Goal: Information Seeking & Learning: Learn about a topic

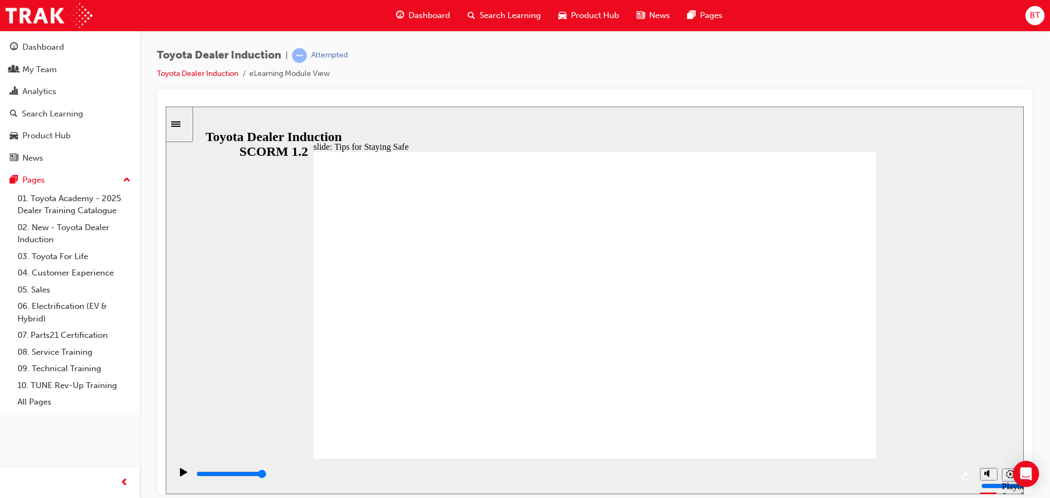
type input "5000"
checkbox input "true"
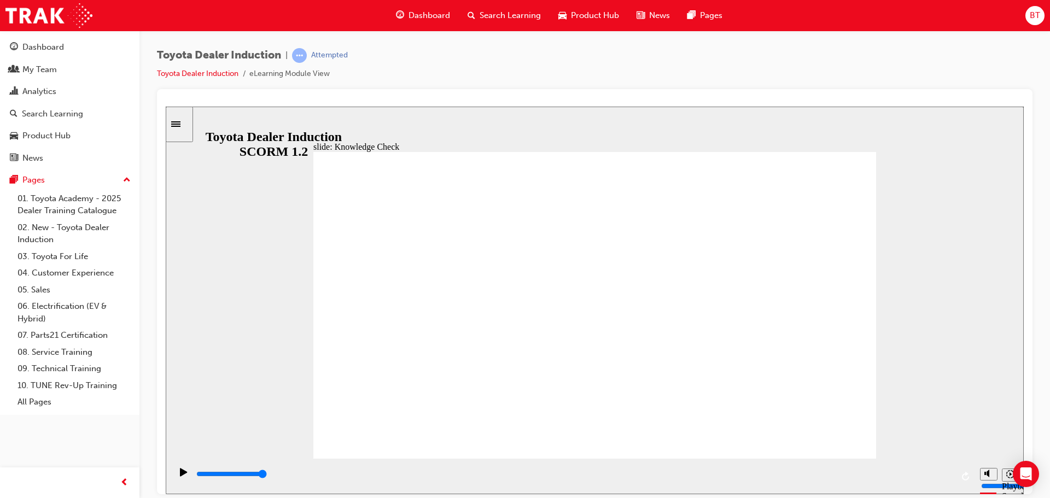
checkbox input "true"
type input "5000"
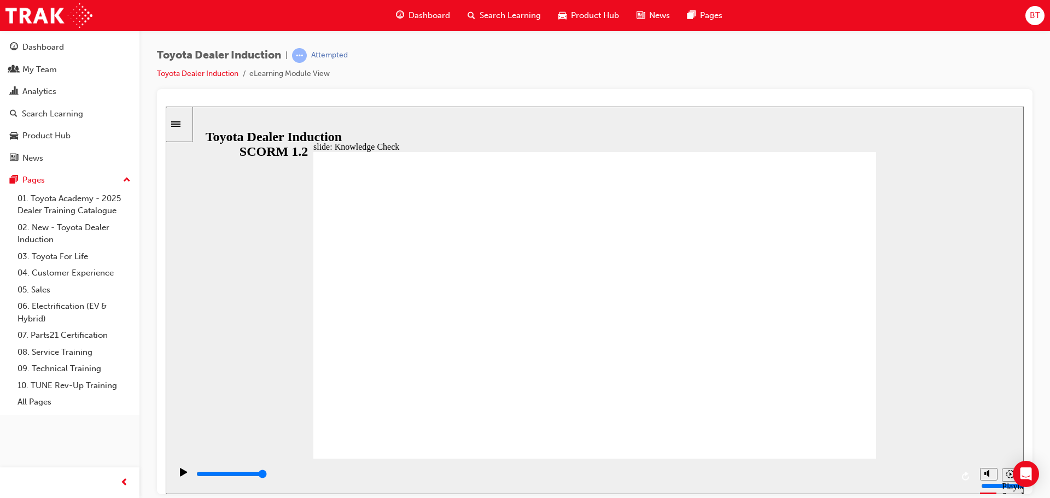
radio input "true"
type input "5000"
checkbox input "false"
checkbox input "true"
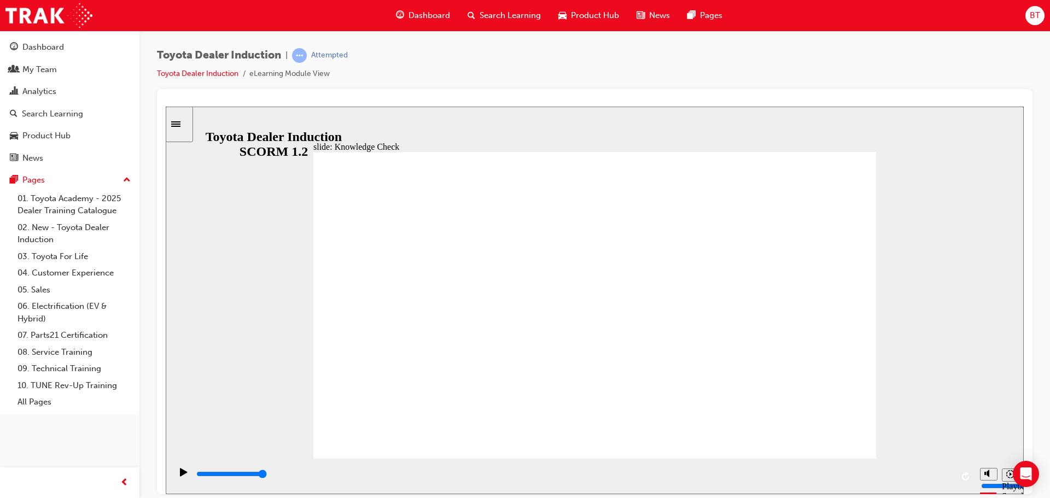
checkbox input "true"
type input "5000"
checkbox input "true"
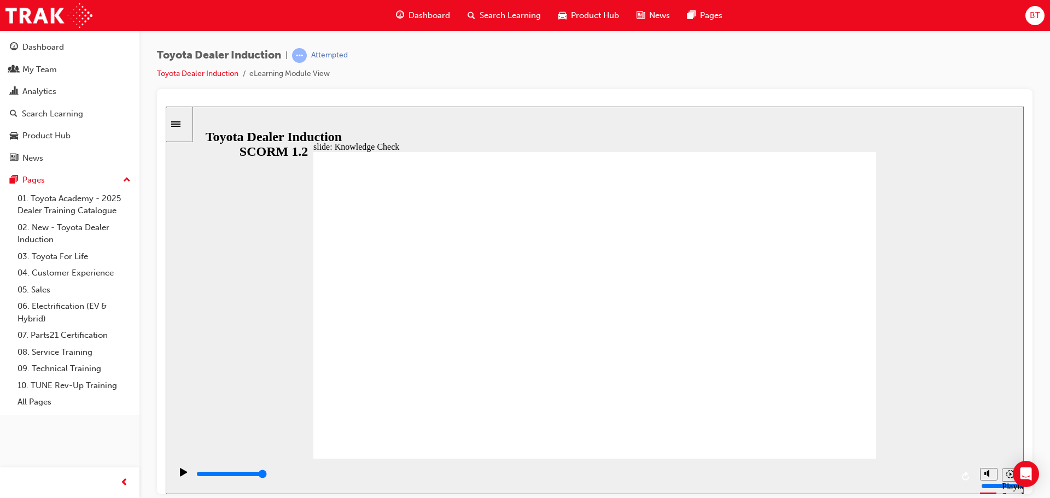
checkbox input "true"
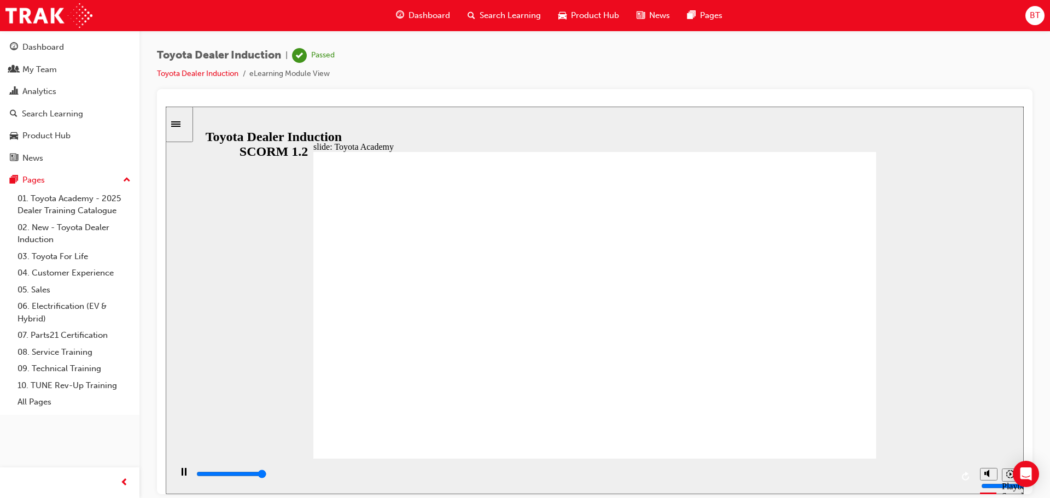
type input "9900"
click at [509, 19] on span "Search Learning" at bounding box center [510, 15] width 61 height 13
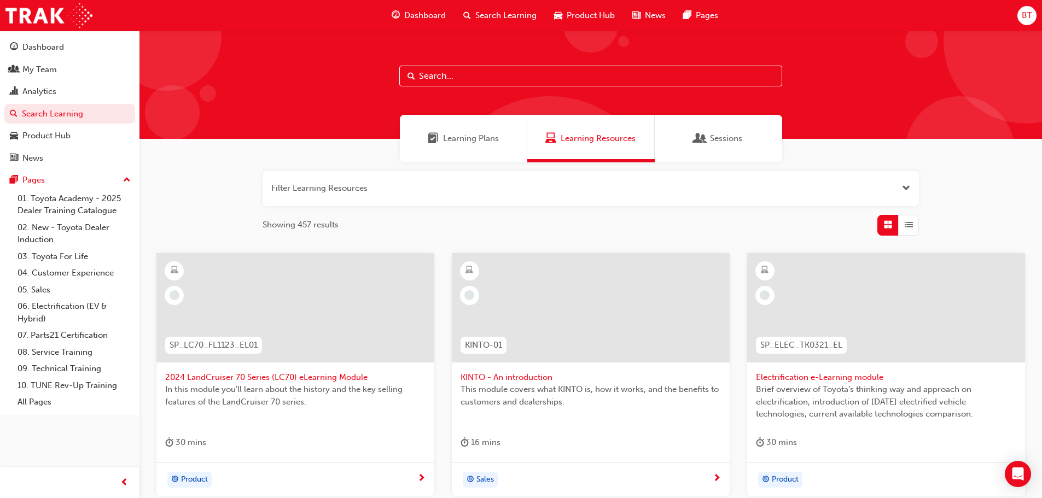
click at [515, 81] on input "text" at bounding box center [590, 76] width 383 height 21
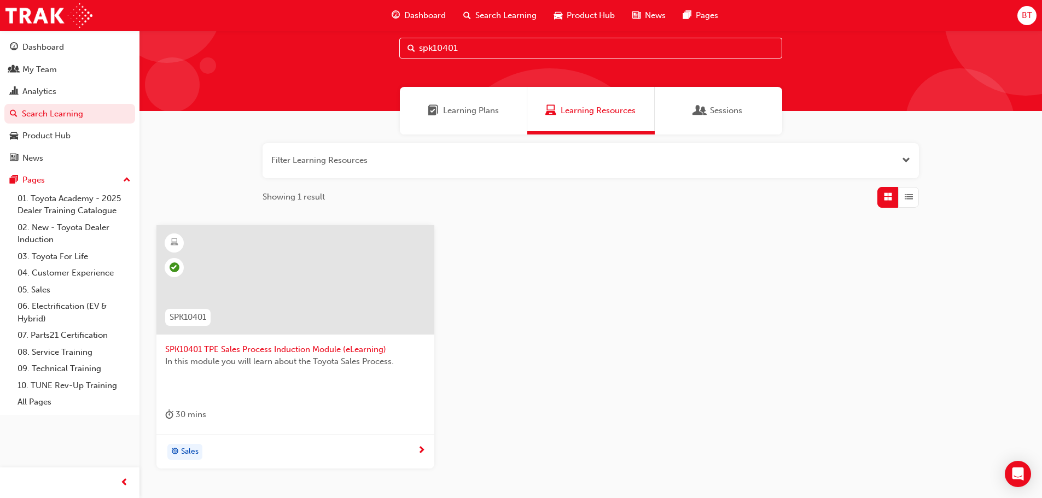
scroll to position [55, 0]
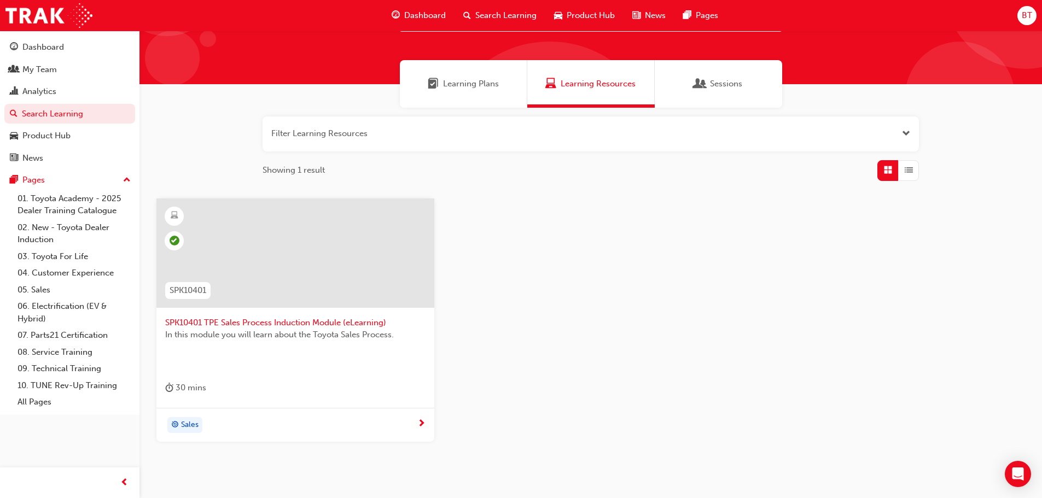
type input "spk10401"
click at [340, 329] on span "In this module you will learn about the Toyota Sales Process." at bounding box center [295, 335] width 260 height 13
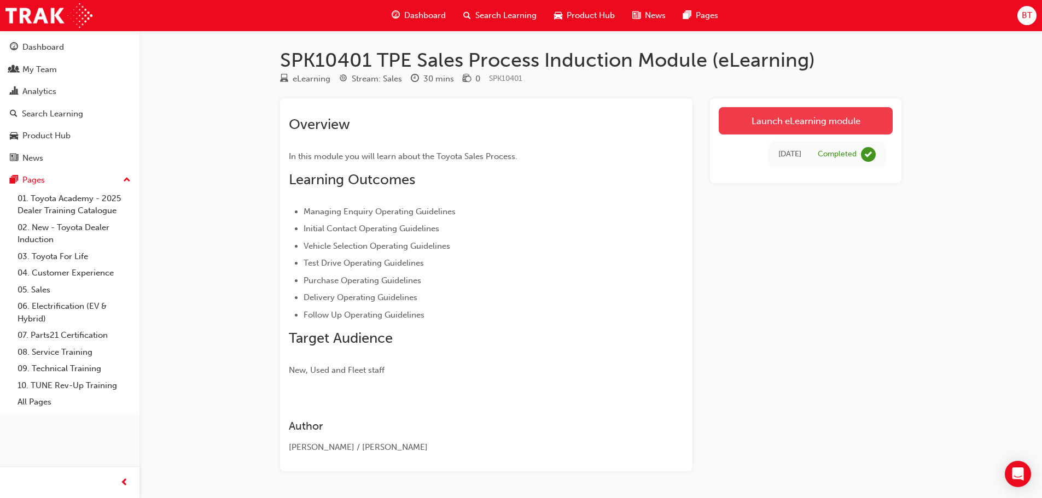
click at [821, 119] on link "Launch eLearning module" at bounding box center [806, 120] width 174 height 27
click at [491, 17] on span "Search Learning" at bounding box center [505, 15] width 61 height 13
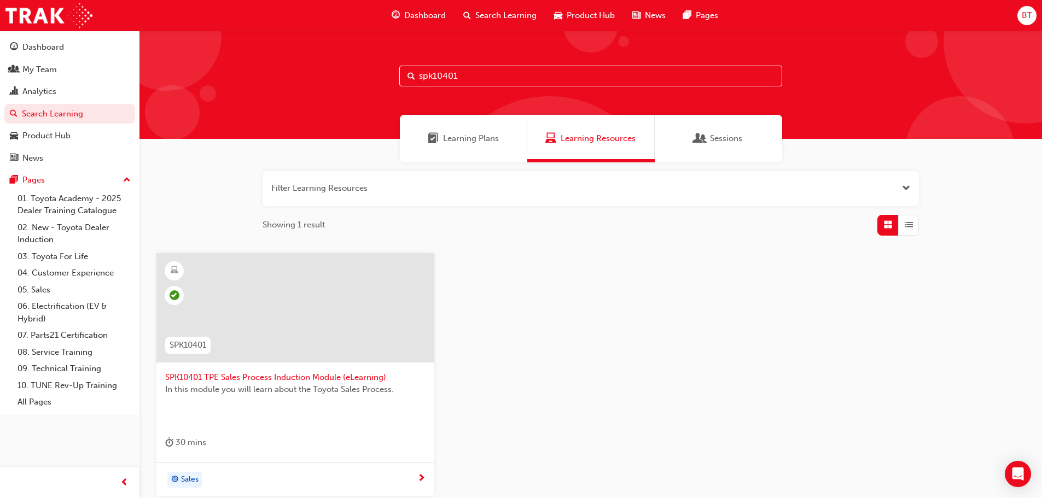
click at [464, 78] on input "spk10401" at bounding box center [590, 76] width 383 height 21
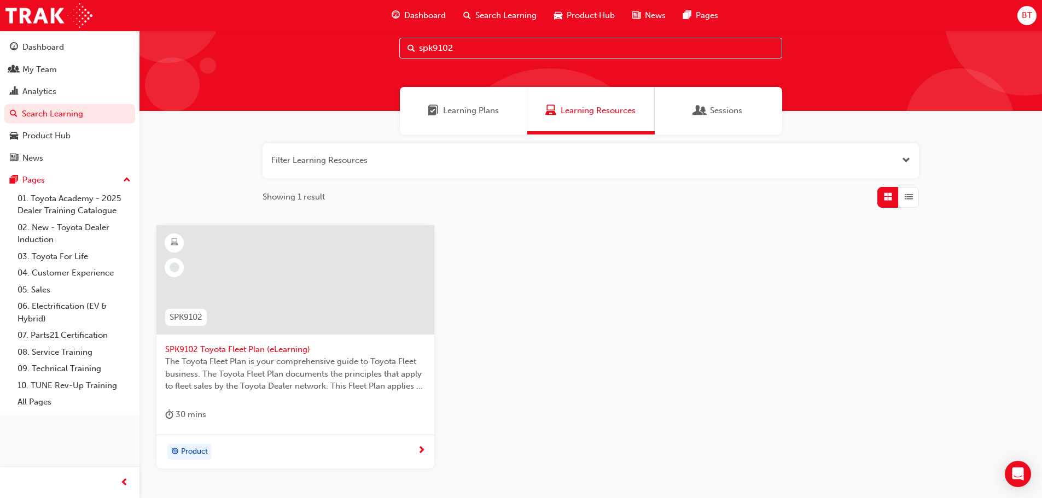
scroll to position [55, 0]
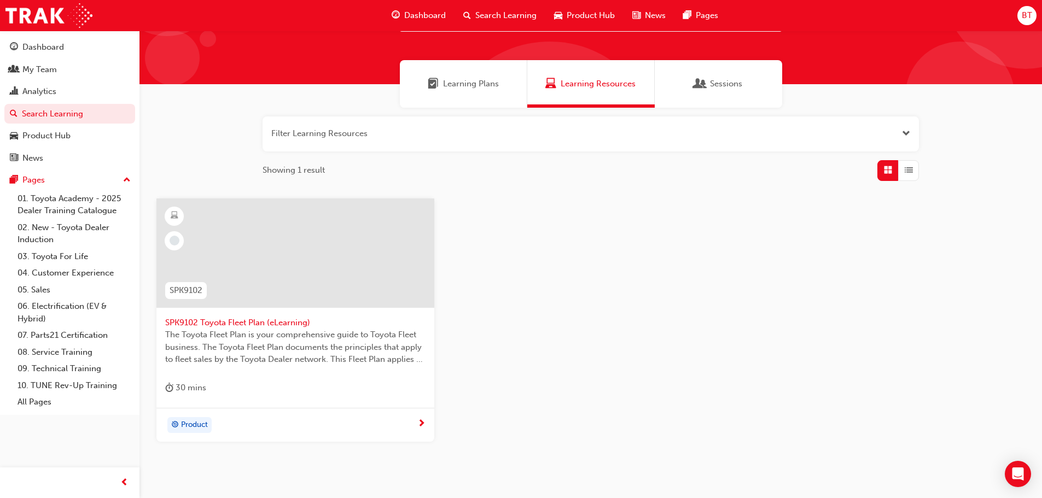
type input "spk9102"
click at [291, 326] on span "SPK9102 Toyota Fleet Plan (eLearning)" at bounding box center [295, 323] width 260 height 13
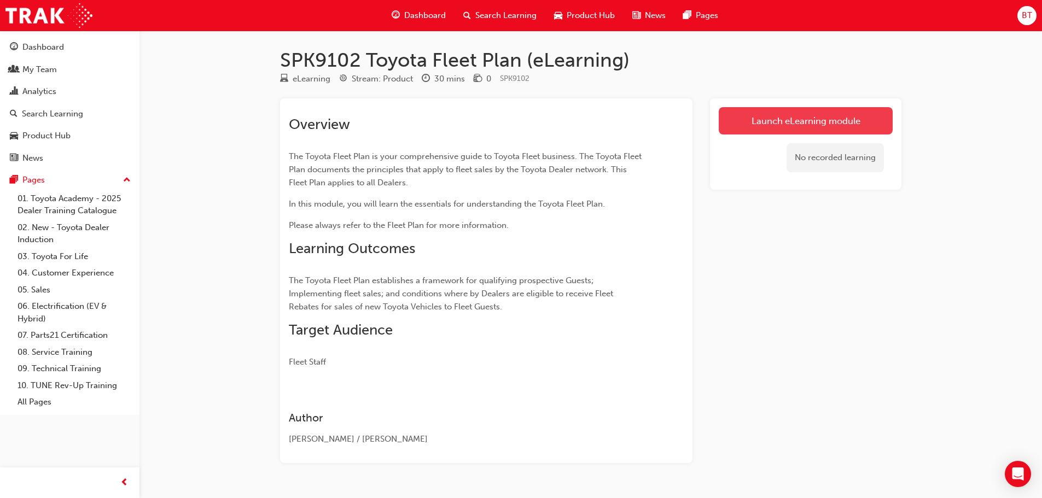
click at [804, 125] on link "Launch eLearning module" at bounding box center [806, 120] width 174 height 27
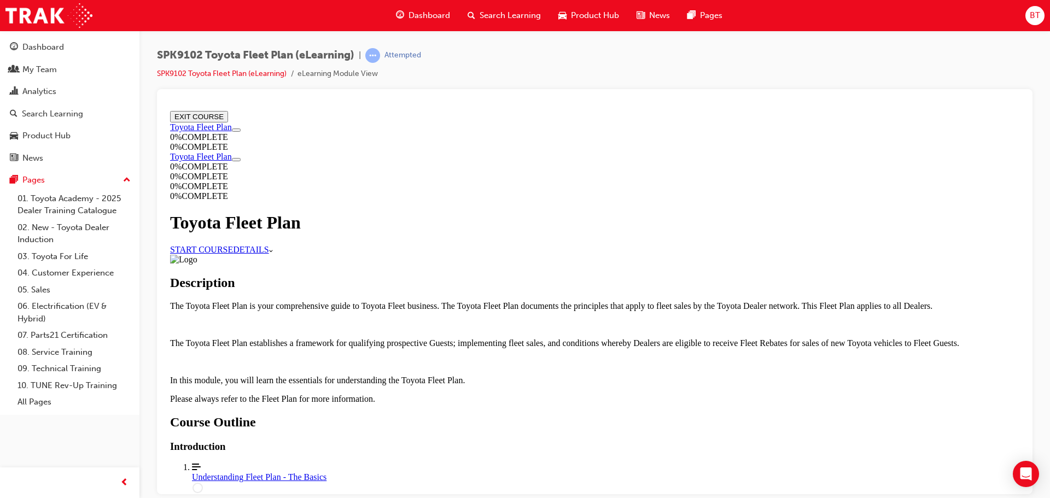
click at [233, 244] on link "START COURSE" at bounding box center [201, 248] width 63 height 9
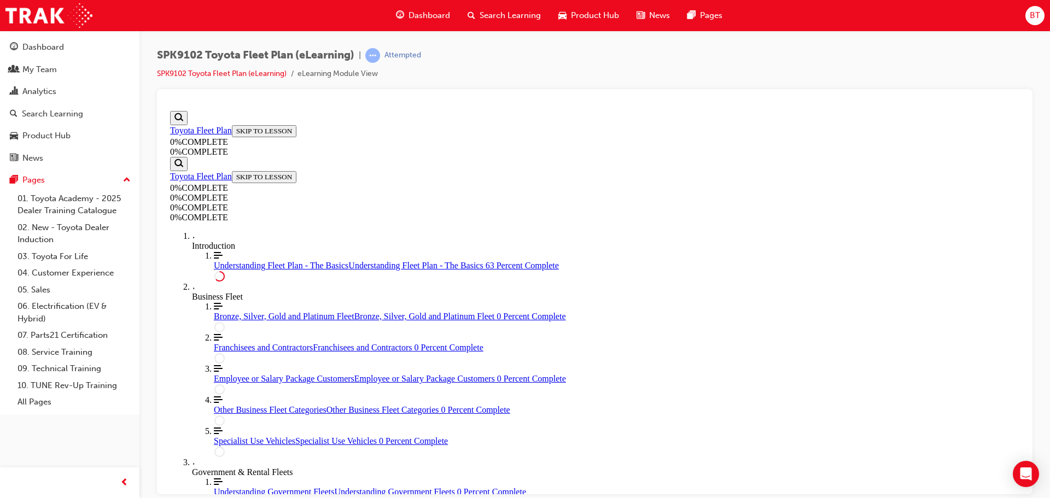
scroll to position [1971, 0]
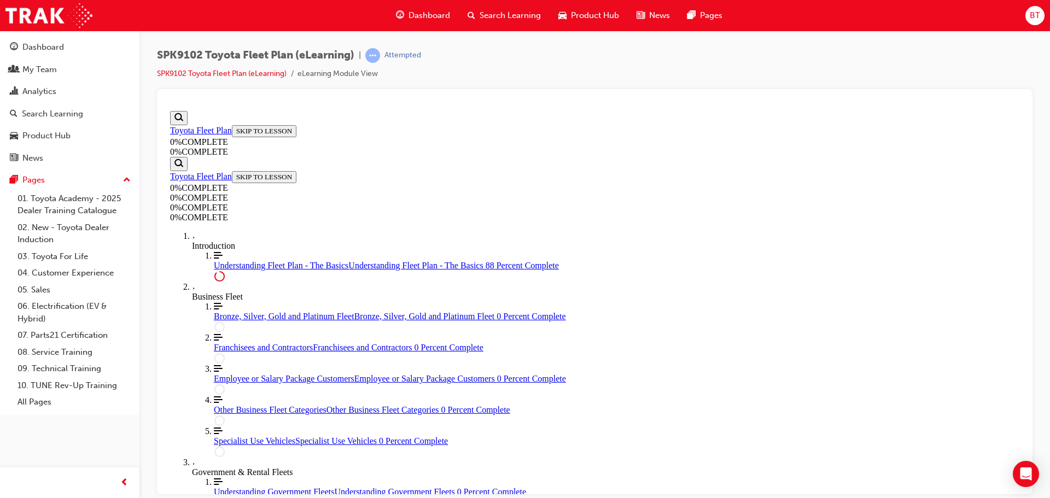
scroll to position [2549, 0]
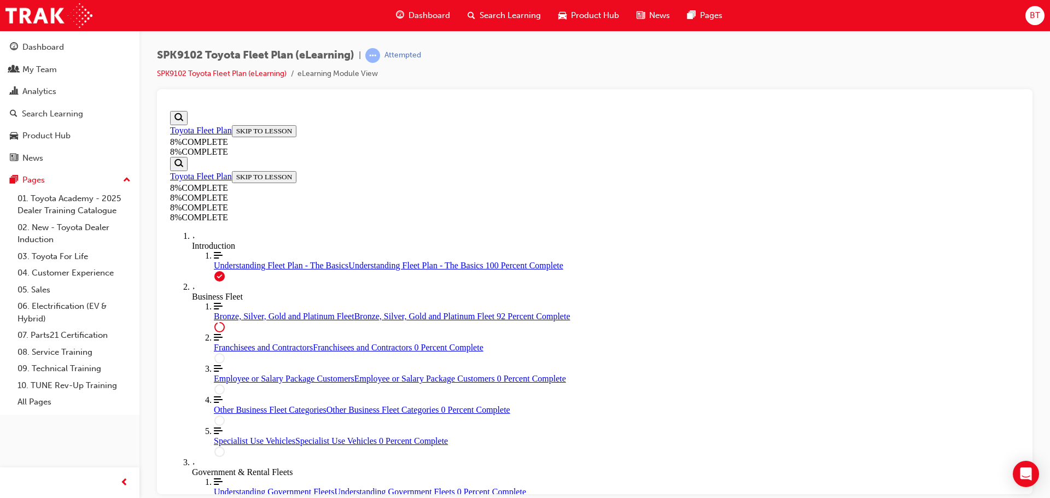
scroll to position [4427, 0]
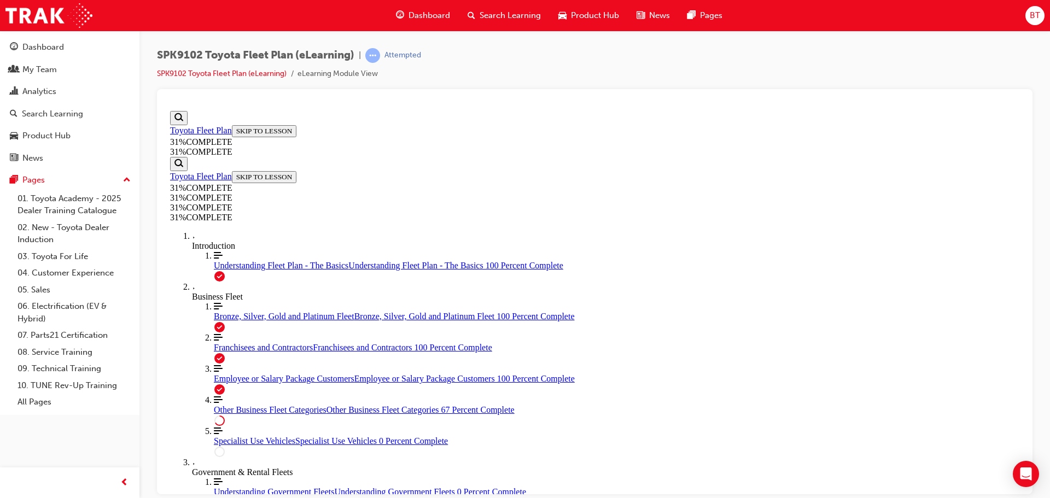
scroll to position [1290, 0]
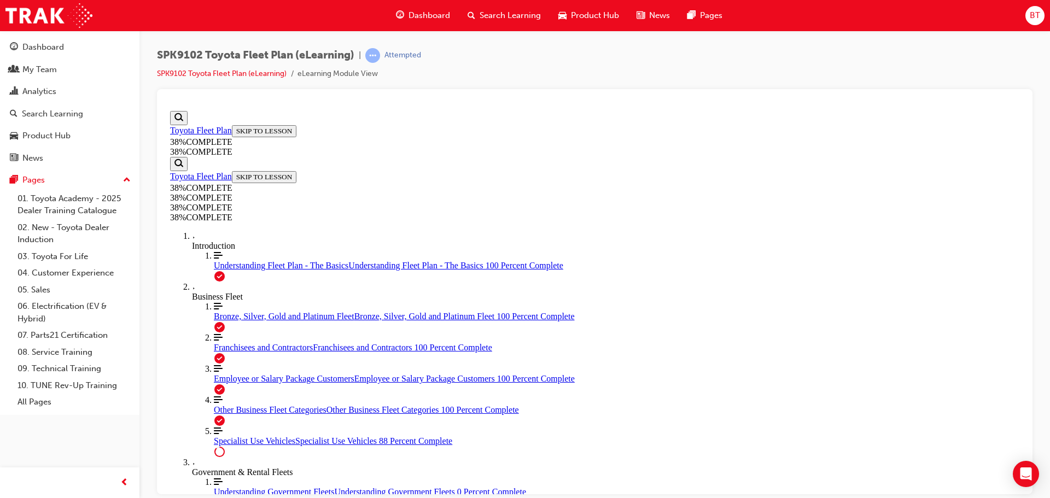
scroll to position [2127, 0]
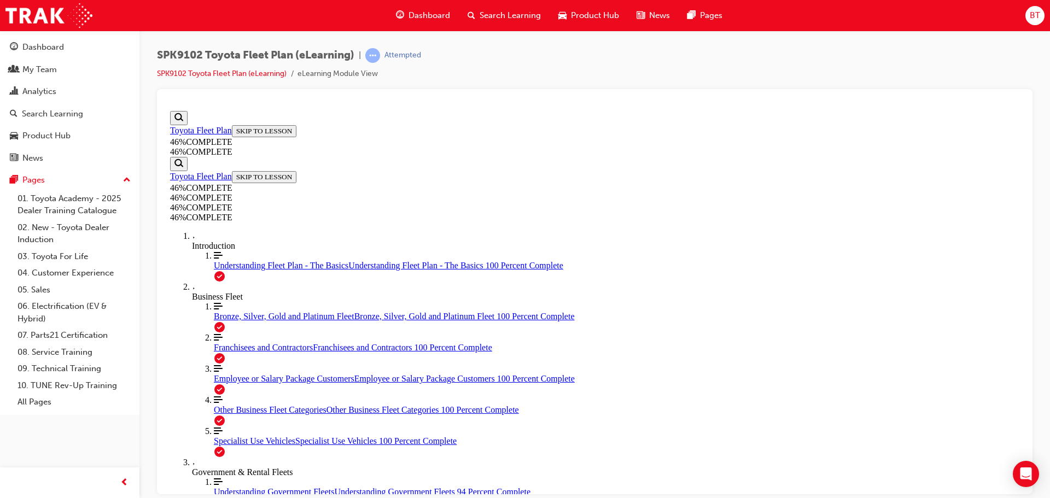
scroll to position [3123, 0]
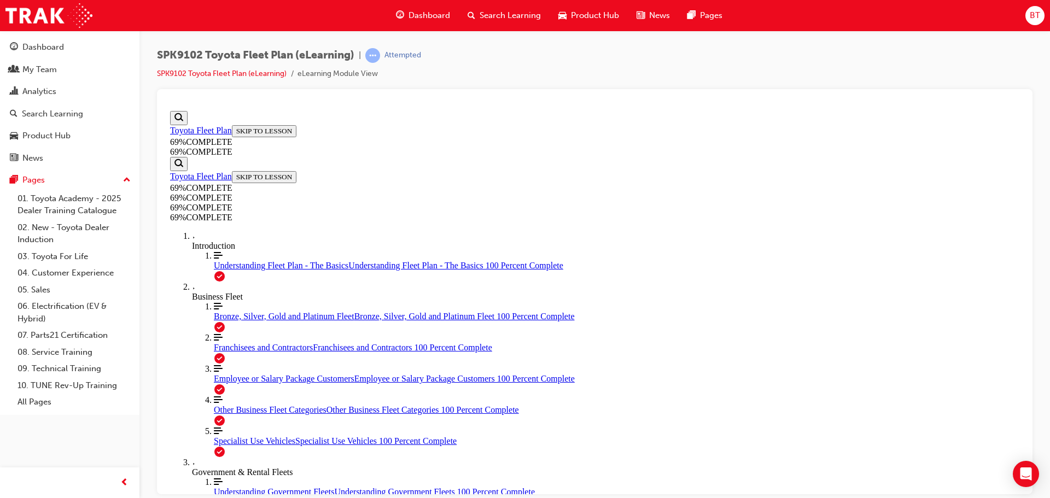
scroll to position [2253, 0]
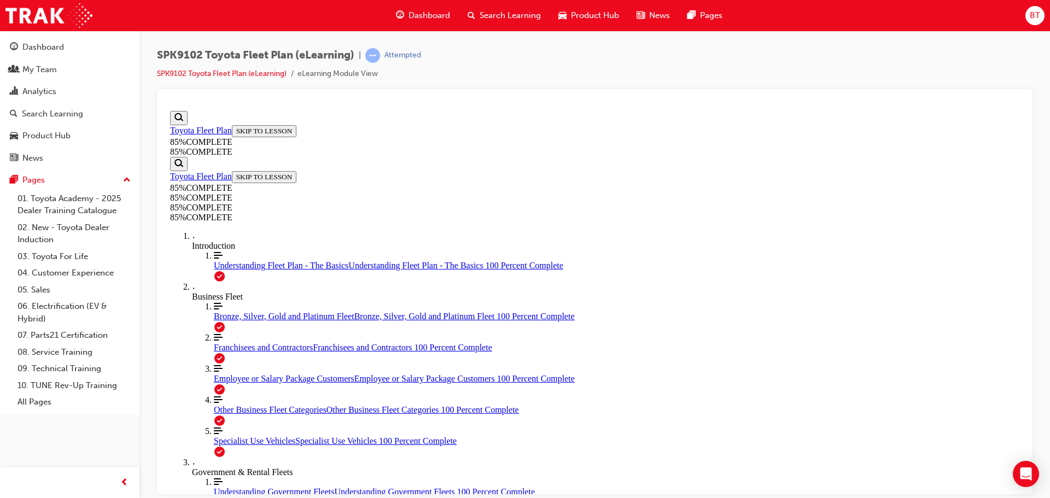
scroll to position [3973, 0]
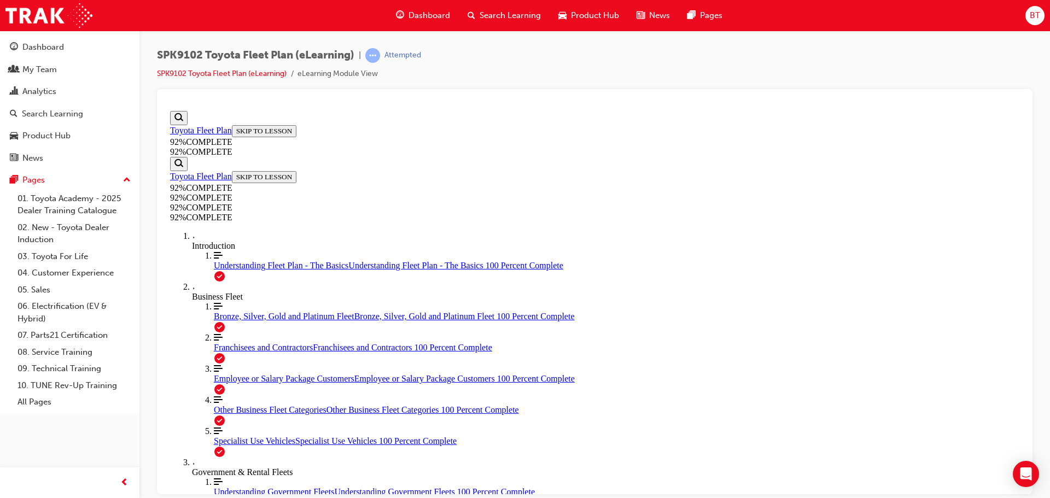
drag, startPoint x: 566, startPoint y: 277, endPoint x: 789, endPoint y: 377, distance: 244.0
drag, startPoint x: 609, startPoint y: 377, endPoint x: 785, endPoint y: 330, distance: 182.4
drag, startPoint x: 594, startPoint y: 375, endPoint x: 740, endPoint y: 372, distance: 145.5
drag, startPoint x: 549, startPoint y: 279, endPoint x: 581, endPoint y: 284, distance: 32.1
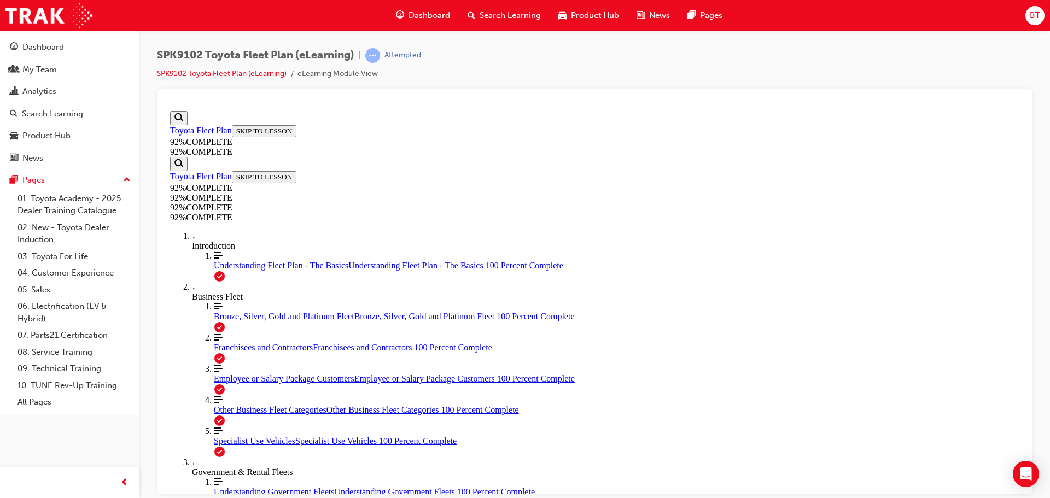
drag, startPoint x: 534, startPoint y: 423, endPoint x: 569, endPoint y: 435, distance: 37.2
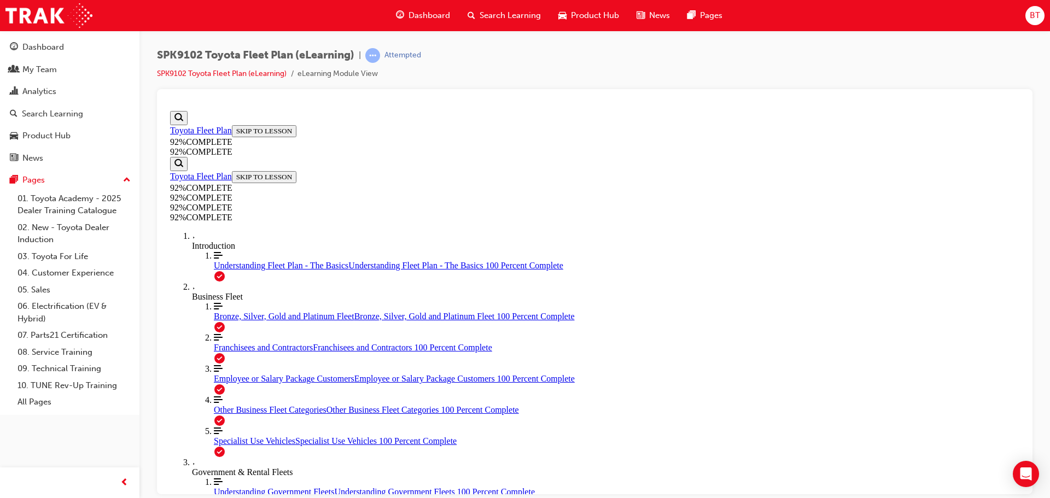
scroll to position [40, 0]
